Goal: Information Seeking & Learning: Learn about a topic

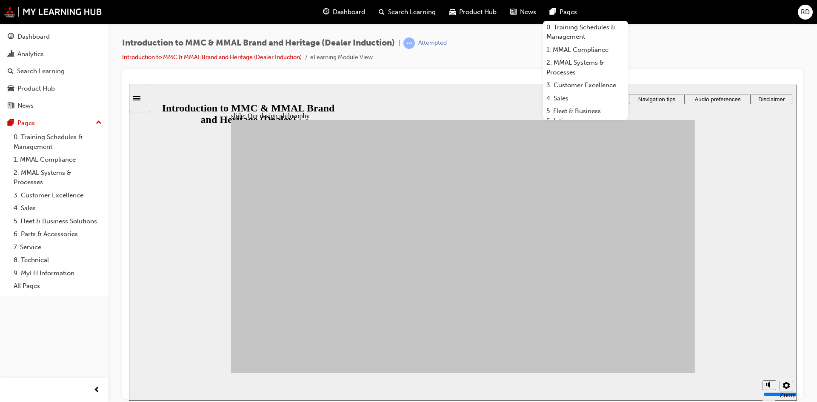
drag, startPoint x: 406, startPoint y: 248, endPoint x: 585, endPoint y: 213, distance: 182.1
drag, startPoint x: 402, startPoint y: 278, endPoint x: 509, endPoint y: 214, distance: 124.3
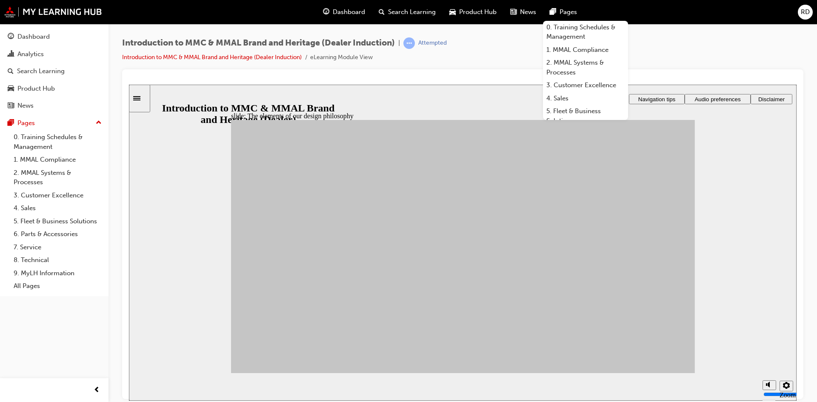
drag, startPoint x: 337, startPoint y: 265, endPoint x: 515, endPoint y: 241, distance: 179.9
drag, startPoint x: 291, startPoint y: 277, endPoint x: 517, endPoint y: 224, distance: 232.6
drag, startPoint x: 328, startPoint y: 324, endPoint x: 587, endPoint y: 227, distance: 276.4
drag, startPoint x: 406, startPoint y: 289, endPoint x: 516, endPoint y: 204, distance: 139.2
drag, startPoint x: 357, startPoint y: 293, endPoint x: 521, endPoint y: 215, distance: 181.2
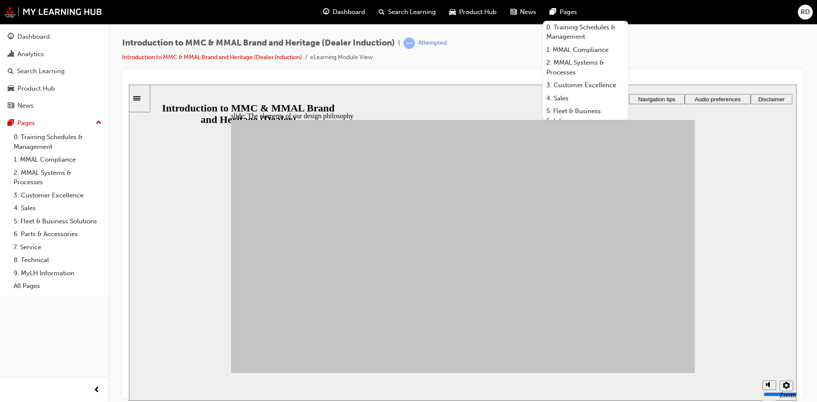
drag, startPoint x: 350, startPoint y: 294, endPoint x: 587, endPoint y: 216, distance: 249.7
drag, startPoint x: 278, startPoint y: 311, endPoint x: 586, endPoint y: 213, distance: 323.7
drag, startPoint x: 393, startPoint y: 318, endPoint x: 505, endPoint y: 218, distance: 150.4
drag, startPoint x: 308, startPoint y: 247, endPoint x: 517, endPoint y: 225, distance: 210.4
drag, startPoint x: 352, startPoint y: 238, endPoint x: 514, endPoint y: 220, distance: 162.7
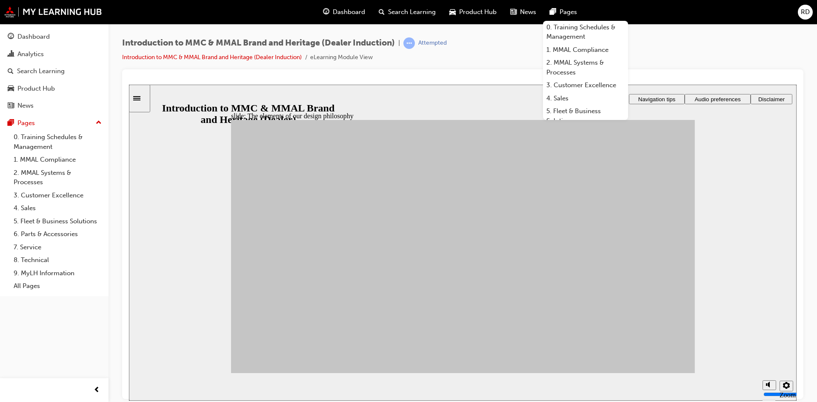
drag, startPoint x: 297, startPoint y: 246, endPoint x: 588, endPoint y: 329, distance: 302.6
drag, startPoint x: 408, startPoint y: 314, endPoint x: 594, endPoint y: 212, distance: 211.9
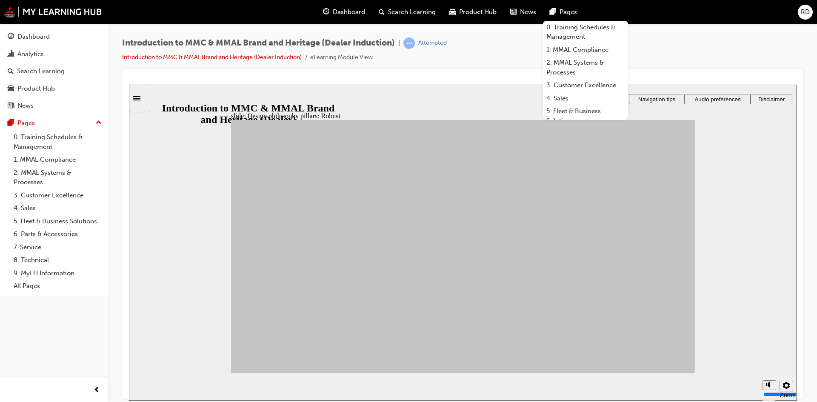
drag, startPoint x: 514, startPoint y: 242, endPoint x: 580, endPoint y: 229, distance: 67.2
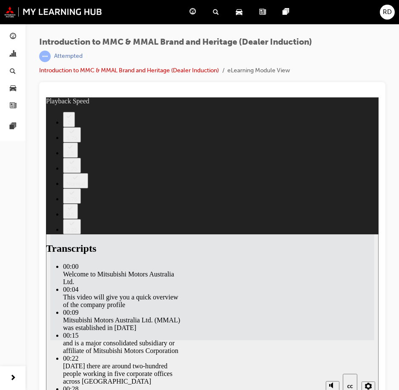
type input "112"
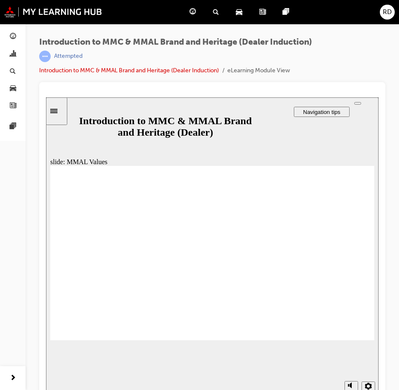
drag, startPoint x: 135, startPoint y: 240, endPoint x: 186, endPoint y: 265, distance: 56.3
drag, startPoint x: 131, startPoint y: 243, endPoint x: 183, endPoint y: 291, distance: 71.3
drag, startPoint x: 134, startPoint y: 240, endPoint x: 131, endPoint y: 260, distance: 20.5
drag, startPoint x: 289, startPoint y: 245, endPoint x: 348, endPoint y: 268, distance: 63.4
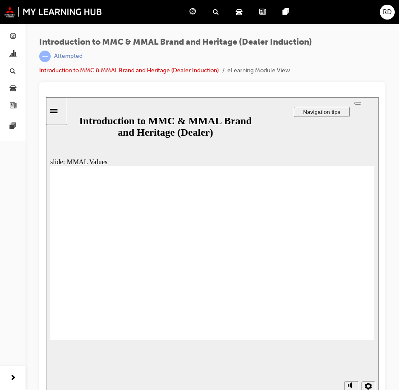
drag, startPoint x: 235, startPoint y: 243, endPoint x: 136, endPoint y: 261, distance: 100.9
drag, startPoint x: 190, startPoint y: 242, endPoint x: 289, endPoint y: 266, distance: 102.1
drag, startPoint x: 90, startPoint y: 242, endPoint x: 189, endPoint y: 262, distance: 101.1
drag, startPoint x: 341, startPoint y: 243, endPoint x: 237, endPoint y: 264, distance: 106.3
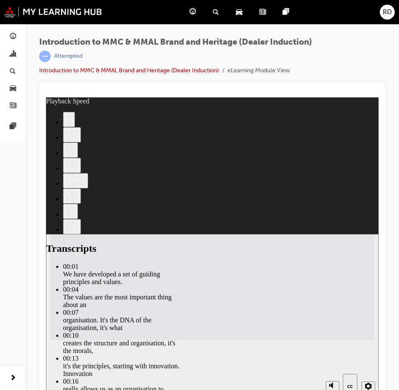
type input "120"
